Goal: Task Accomplishment & Management: Use online tool/utility

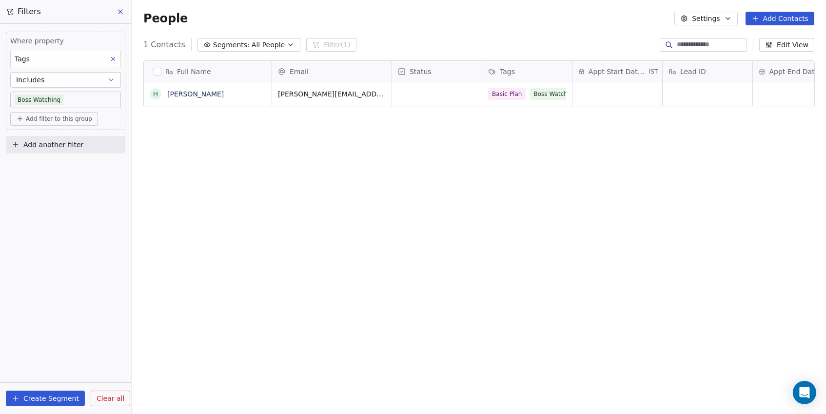
scroll to position [365, 693]
click at [54, 120] on span "Add filter to this group" at bounding box center [59, 119] width 66 height 8
click at [51, 142] on span "Contact properties" at bounding box center [51, 140] width 63 height 10
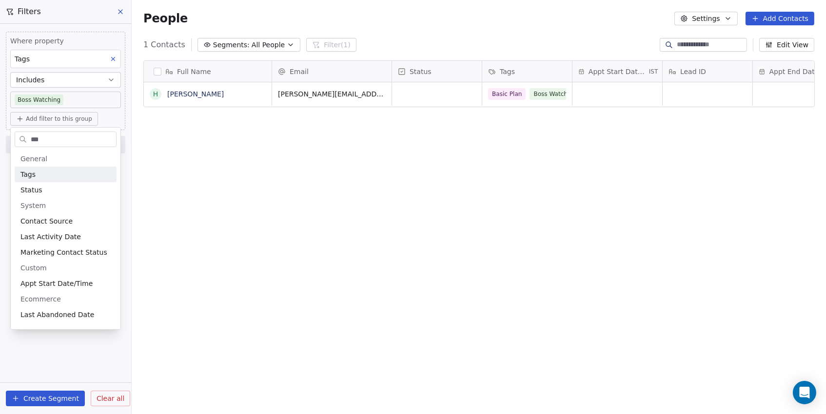
type input "****"
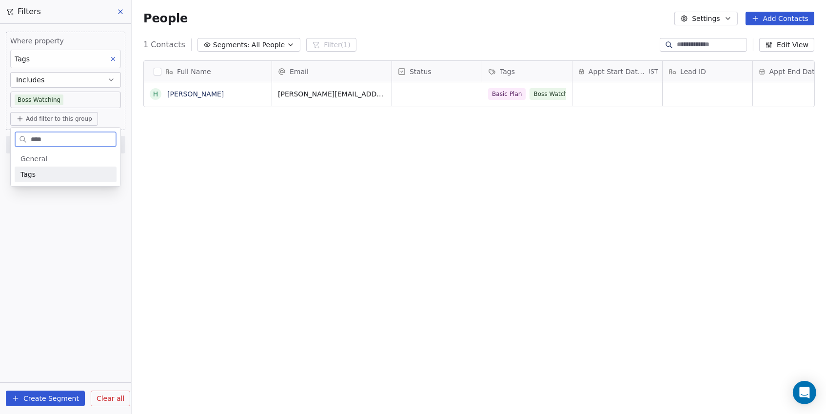
click at [48, 173] on div "Tags" at bounding box center [65, 175] width 90 height 10
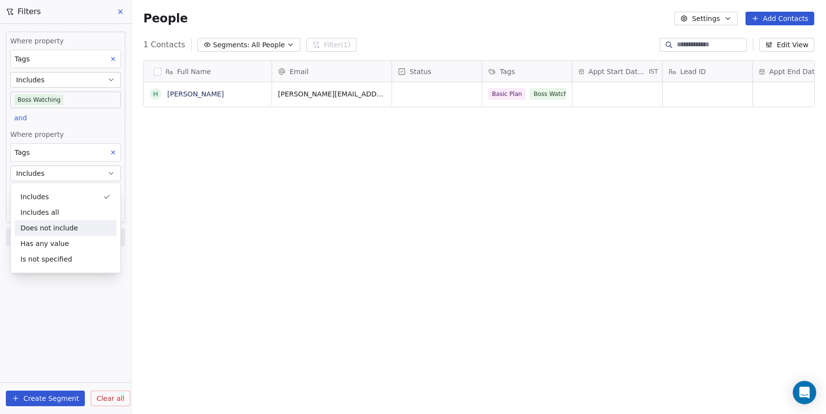
click at [34, 228] on div "Does not include" at bounding box center [66, 228] width 102 height 16
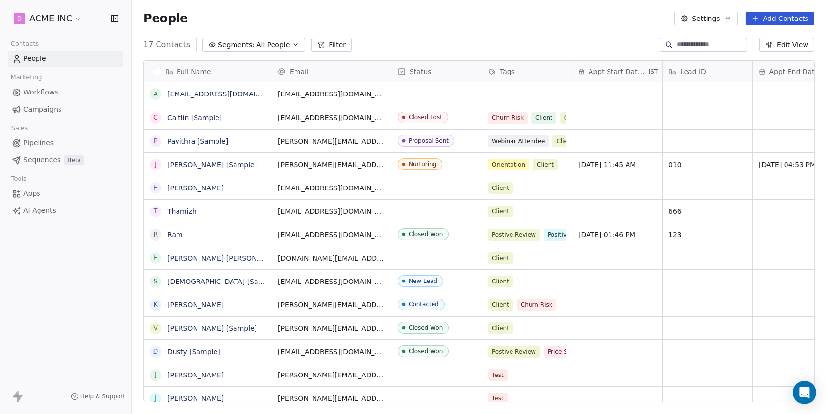
scroll to position [365, 693]
click at [331, 46] on button "Filter" at bounding box center [331, 45] width 40 height 14
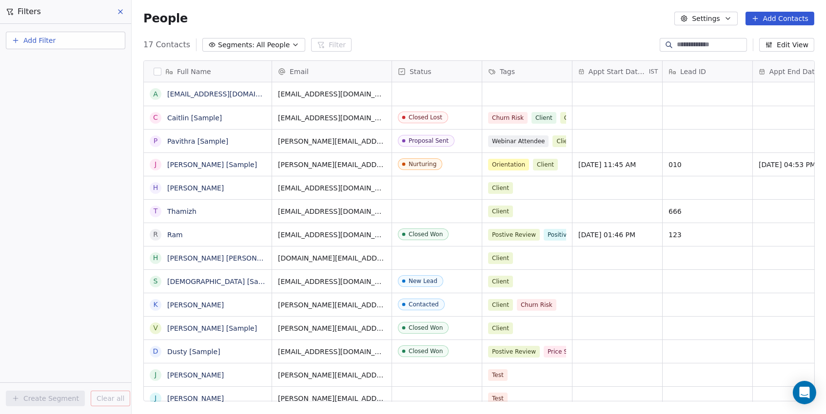
click at [63, 47] on button "Add Filter" at bounding box center [65, 41] width 119 height 18
click at [73, 63] on span "Contact properties" at bounding box center [47, 63] width 63 height 10
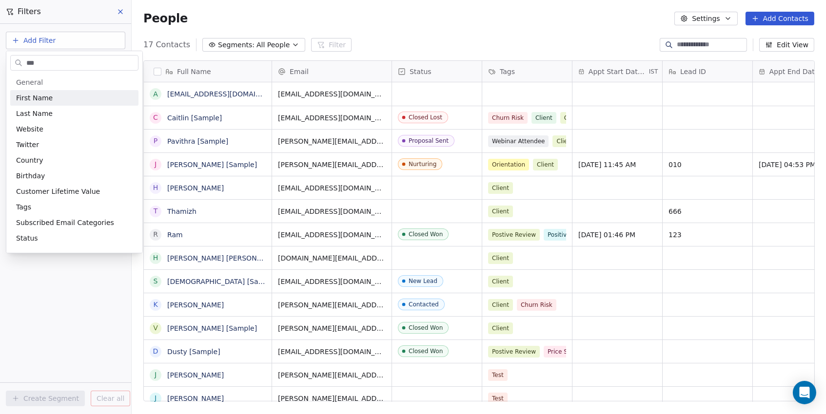
type input "****"
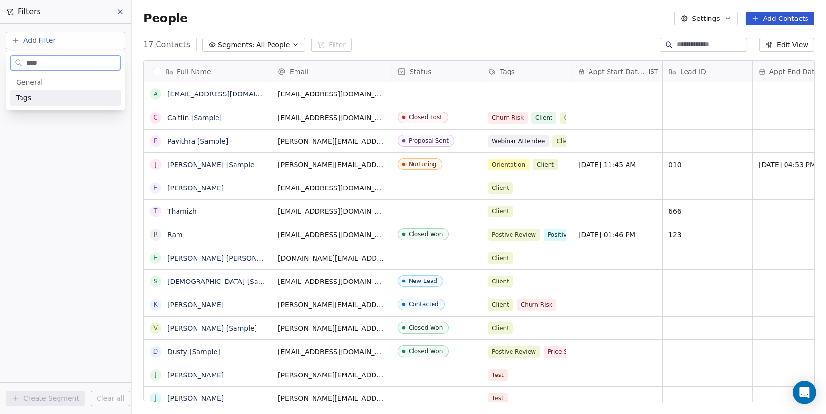
click at [59, 95] on div "Tags" at bounding box center [65, 98] width 99 height 10
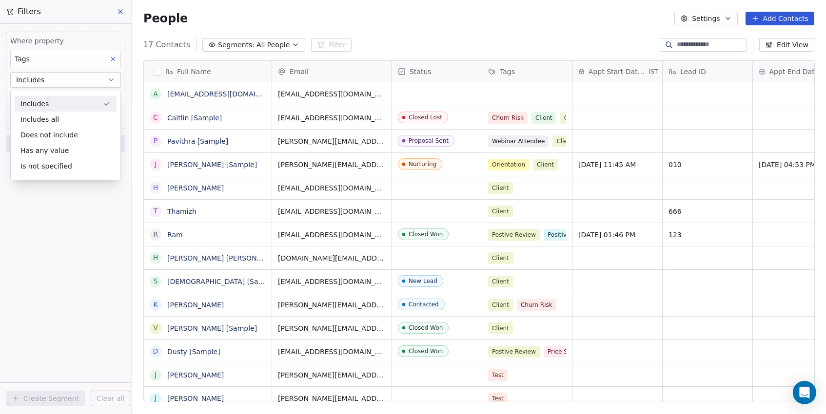
click at [47, 99] on div "Includes" at bounding box center [66, 104] width 102 height 16
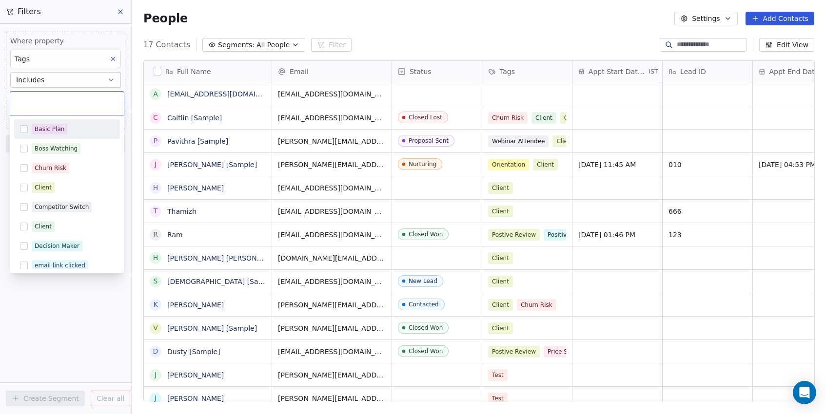
click at [47, 99] on body "D ACME INC Contacts People Marketing Workflows Campaigns Sales Pipelines Sequen…" at bounding box center [413, 207] width 826 height 414
click at [23, 171] on button "Suggestions" at bounding box center [24, 168] width 8 height 8
click at [76, 294] on html "D ACME INC Contacts People Marketing Workflows Campaigns Sales Pipelines Sequen…" at bounding box center [413, 207] width 826 height 414
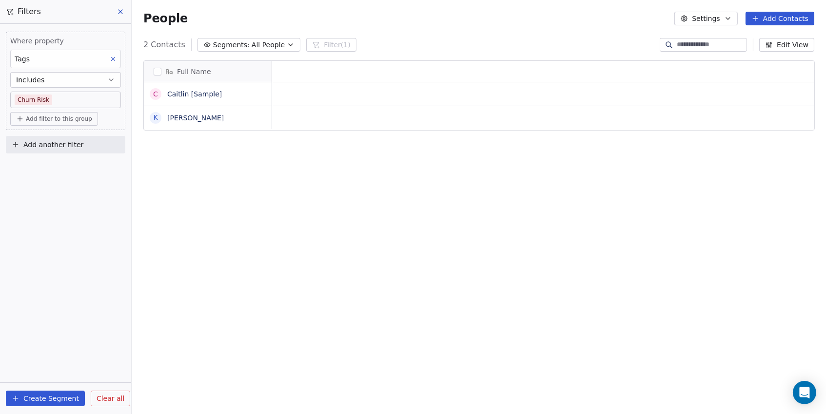
scroll to position [0, 0]
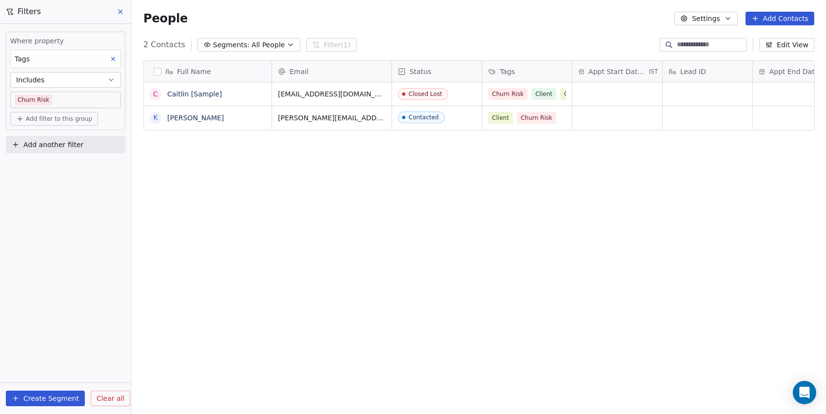
click at [44, 114] on button "Add filter to this group" at bounding box center [54, 119] width 88 height 14
click at [50, 140] on span "Contact properties" at bounding box center [51, 140] width 63 height 10
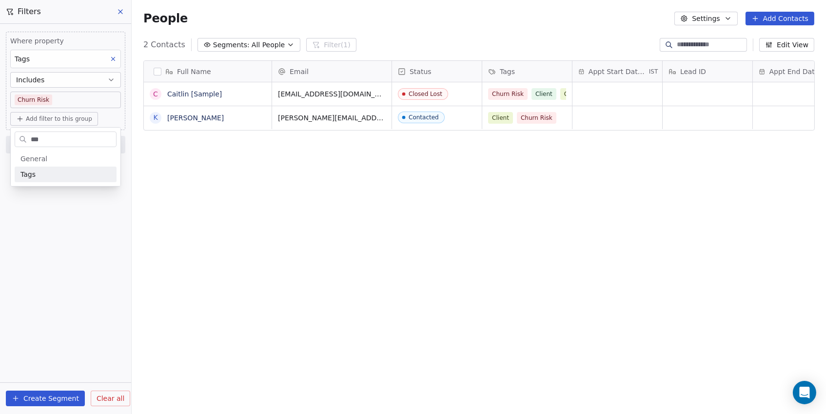
type input "****"
click at [37, 173] on div "Tags" at bounding box center [65, 175] width 90 height 10
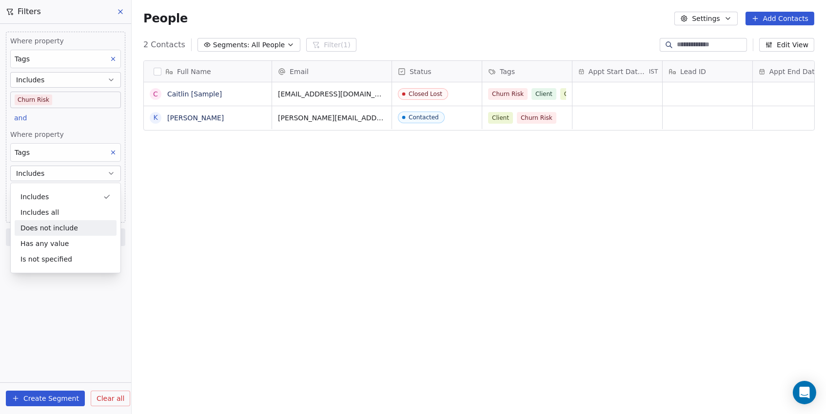
click at [37, 223] on div "Does not include" at bounding box center [66, 228] width 102 height 16
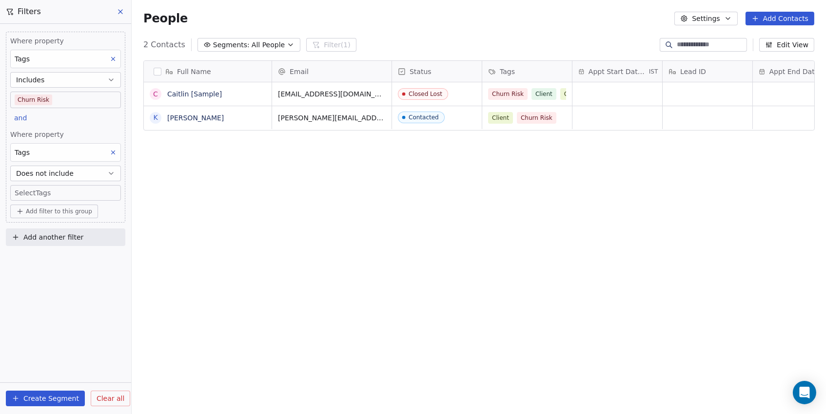
click at [58, 192] on body "D ACME INC Contacts People Marketing Workflows Campaigns Sales Pipelines Sequen…" at bounding box center [413, 207] width 826 height 414
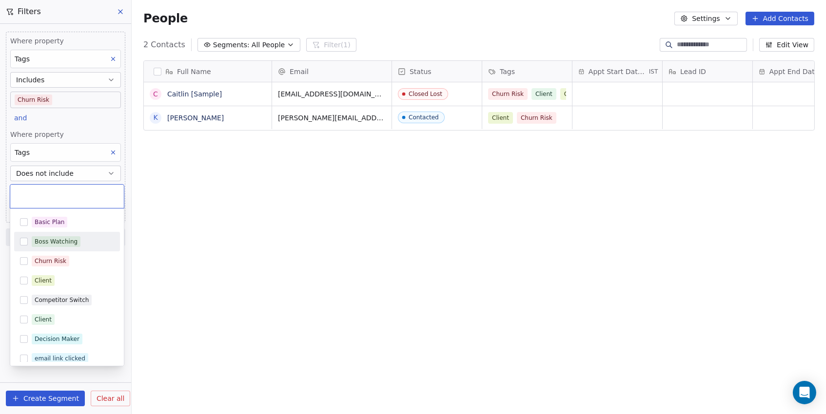
click at [27, 241] on button "Suggestions" at bounding box center [24, 242] width 8 height 8
click at [150, 248] on html "D ACME INC Contacts People Marketing Workflows Campaigns Sales Pipelines Sequen…" at bounding box center [413, 207] width 826 height 414
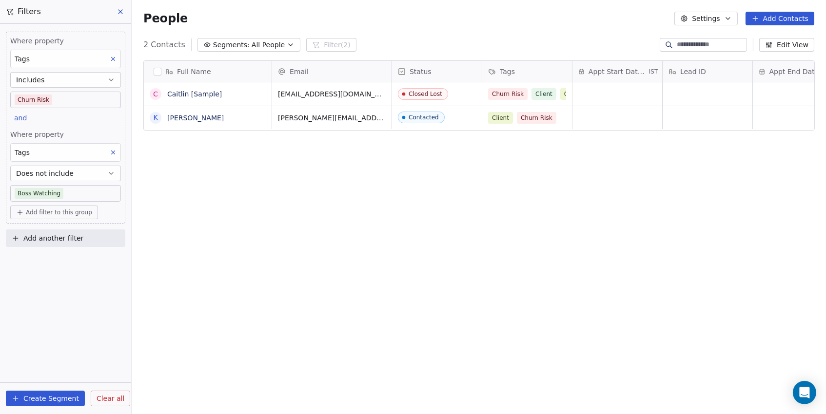
scroll to position [365, 693]
